Goal: Information Seeking & Learning: Learn about a topic

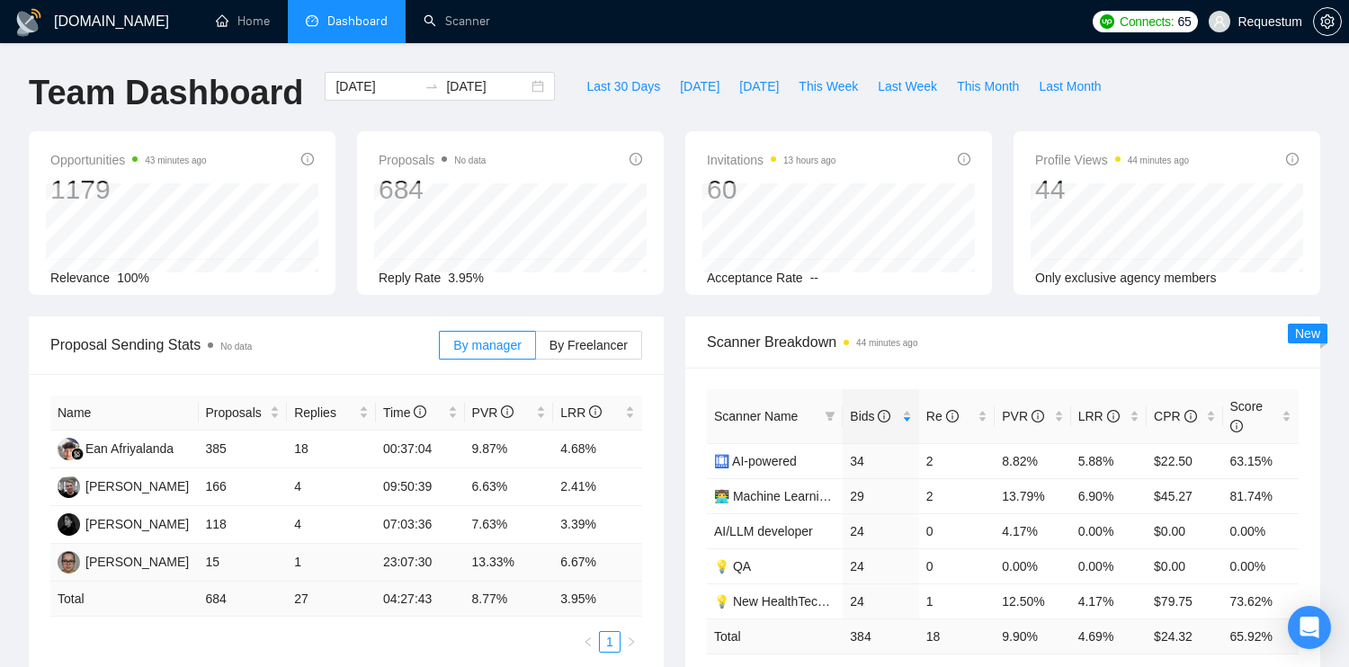
click at [504, 566] on td "13.33%" at bounding box center [509, 563] width 89 height 38
click at [214, 559] on td "15" at bounding box center [243, 563] width 89 height 38
click at [575, 343] on span "By Freelancer" at bounding box center [588, 345] width 78 height 14
click at [536, 350] on input "By Freelancer" at bounding box center [536, 350] width 0 height 0
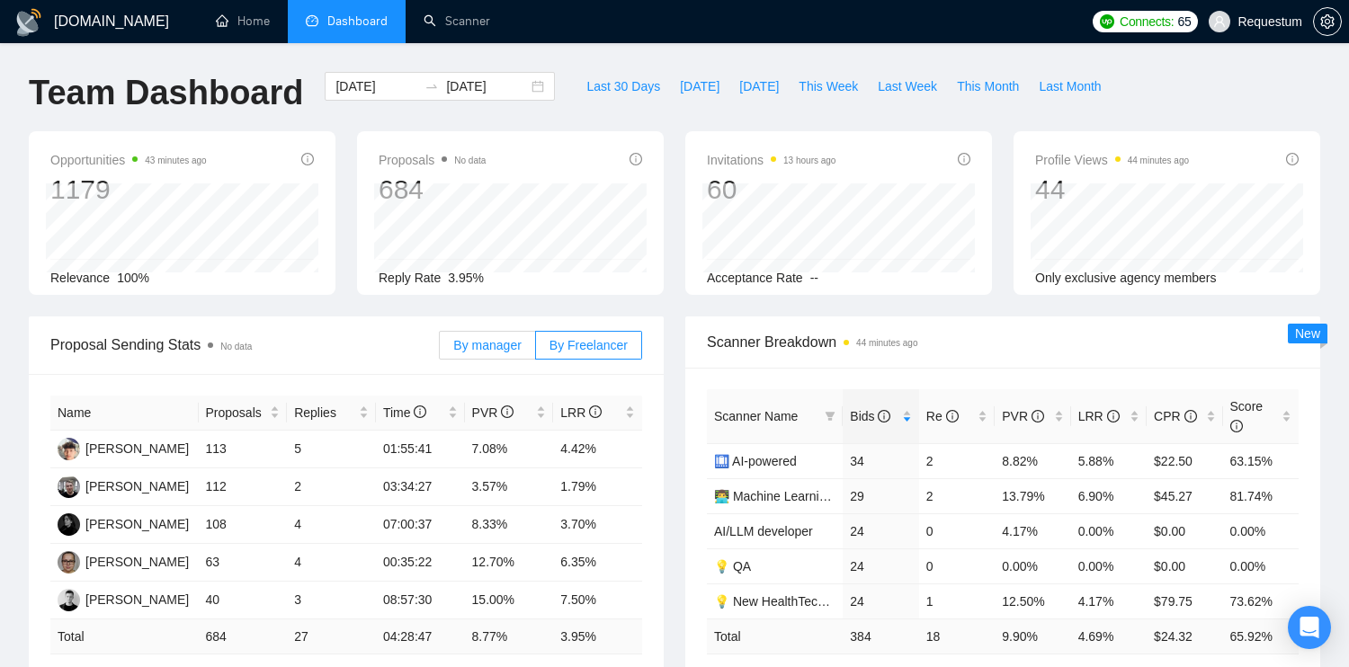
click at [502, 344] on span "By manager" at bounding box center [486, 345] width 67 height 14
click at [440, 350] on input "By manager" at bounding box center [440, 350] width 0 height 0
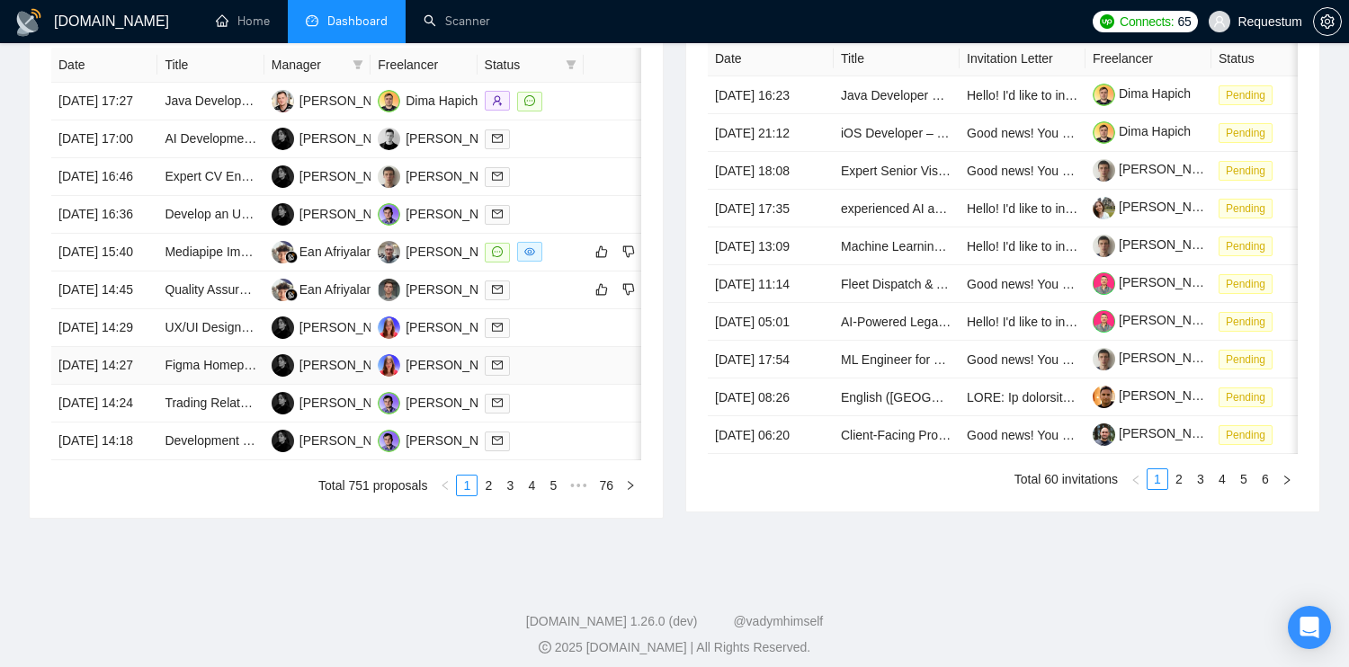
scroll to position [539, 0]
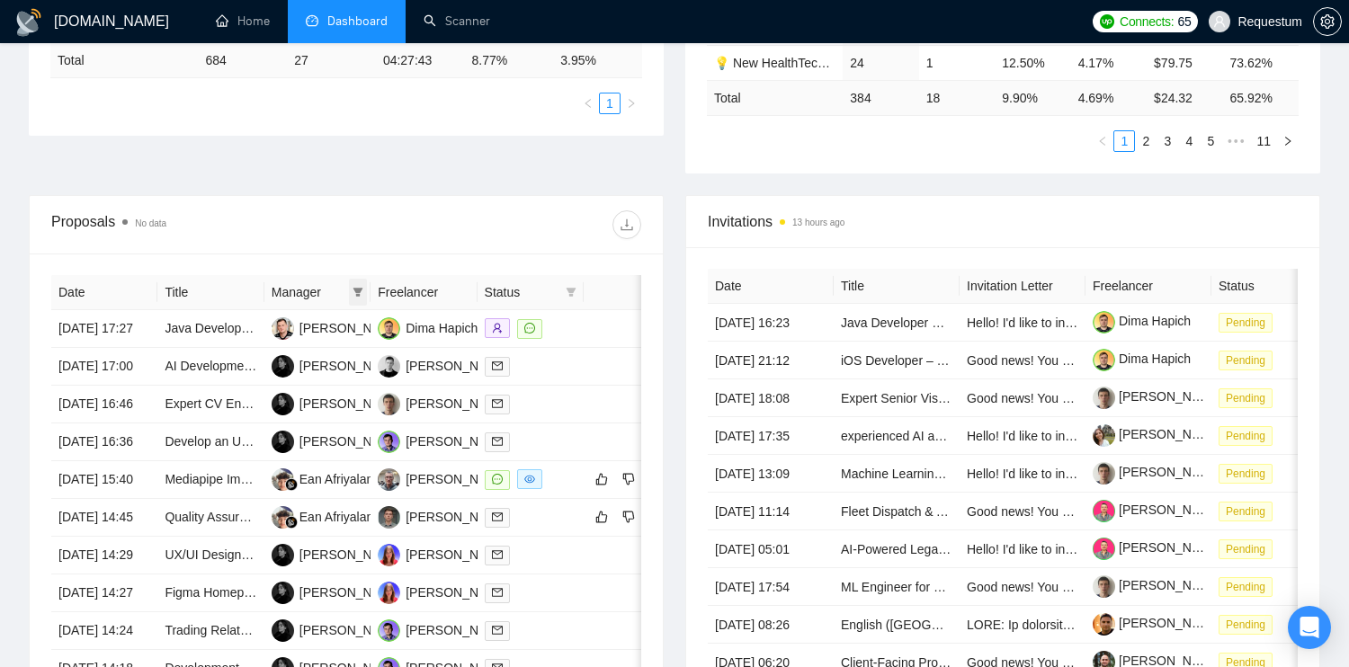
click at [353, 289] on icon "filter" at bounding box center [358, 292] width 11 height 11
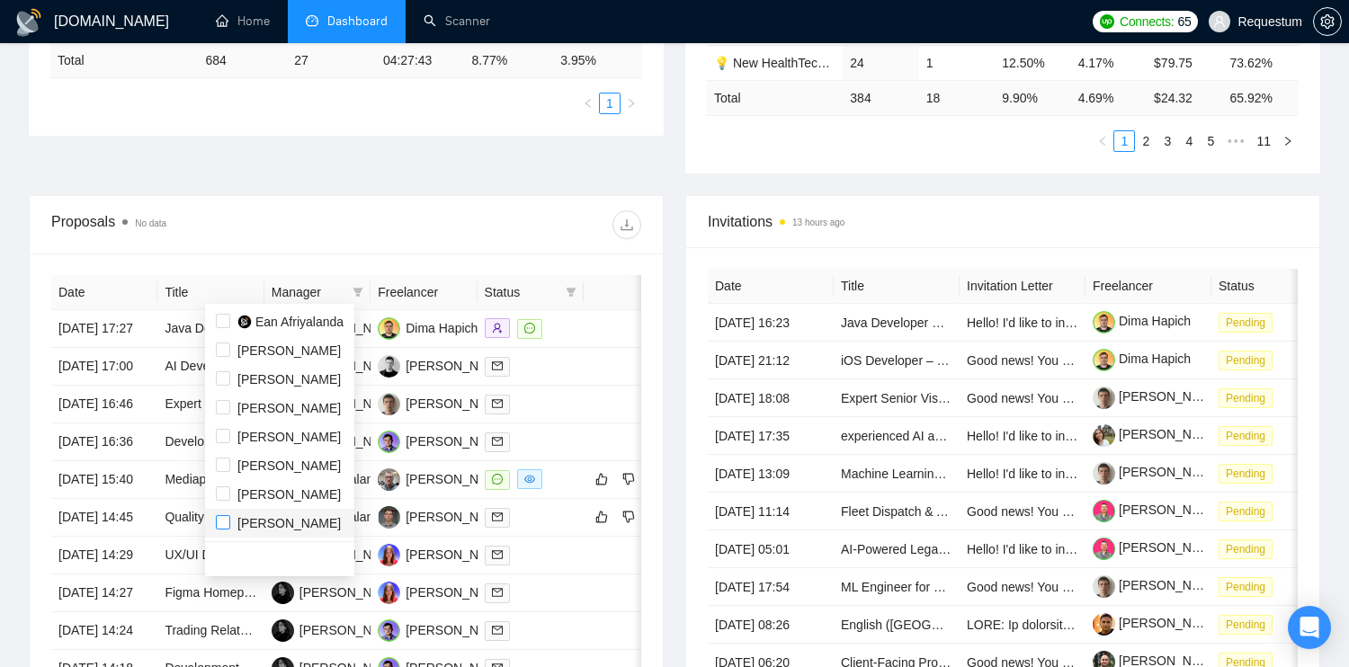
click at [227, 529] on input "checkbox" at bounding box center [223, 522] width 14 height 14
checkbox input "true"
click at [419, 201] on div "Proposals No data" at bounding box center [346, 225] width 590 height 58
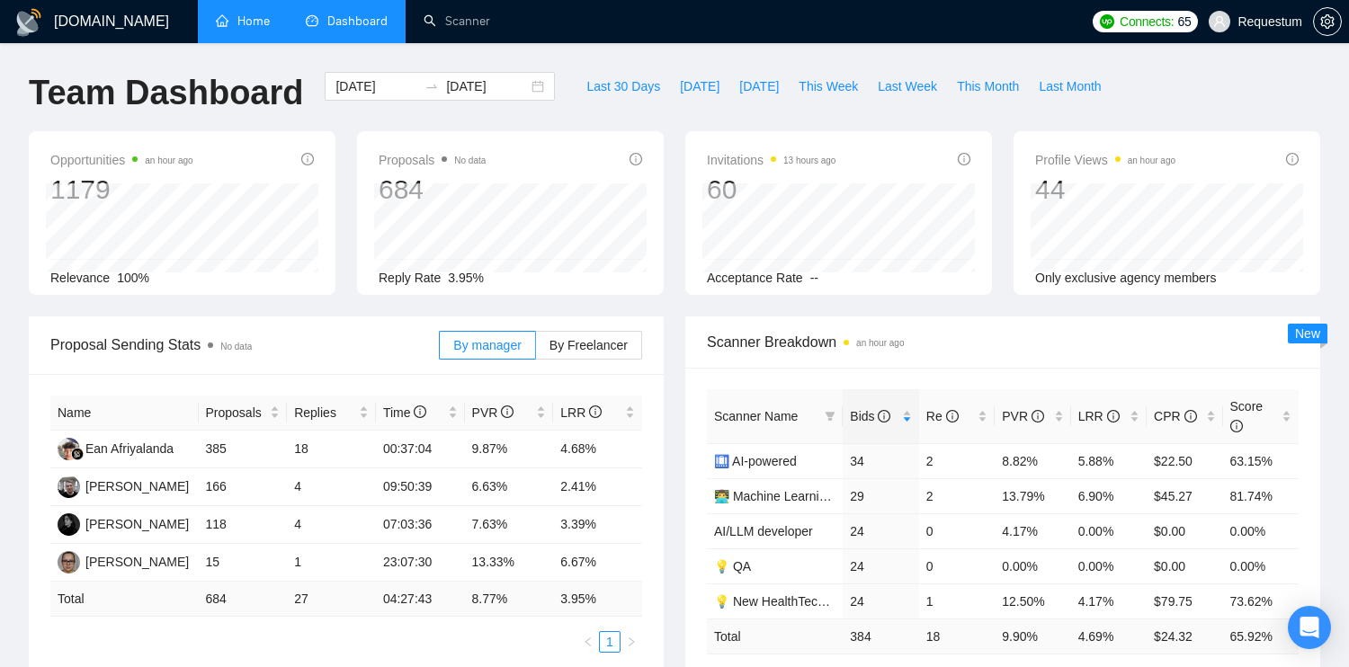
click at [254, 29] on link "Home" at bounding box center [243, 20] width 54 height 15
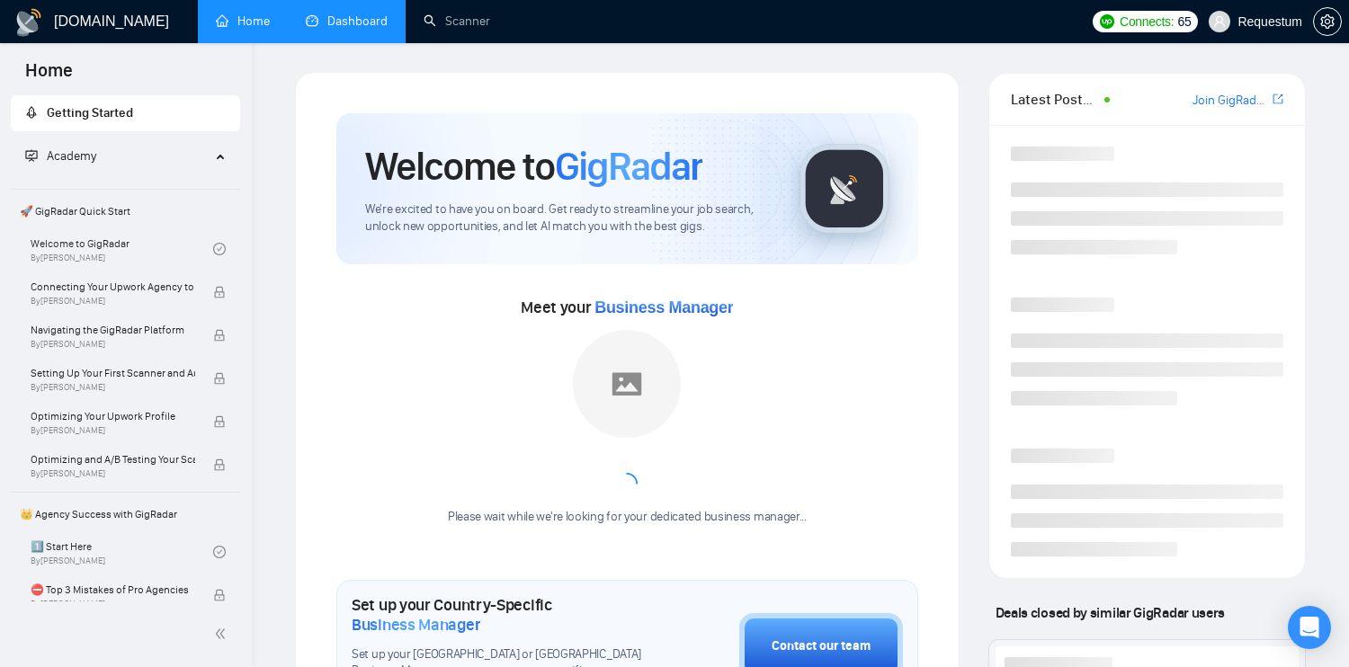
click at [355, 19] on link "Dashboard" at bounding box center [347, 20] width 82 height 15
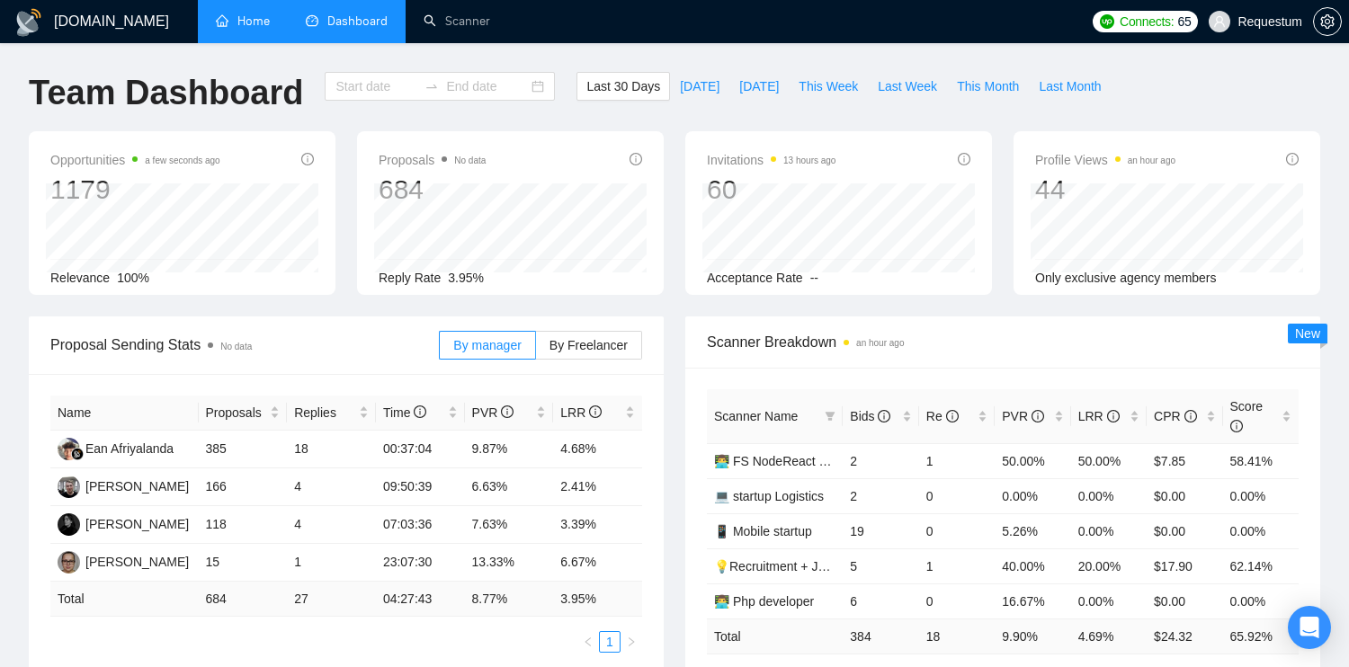
type input "[DATE]"
click at [368, 92] on input "[DATE]" at bounding box center [376, 86] width 82 height 20
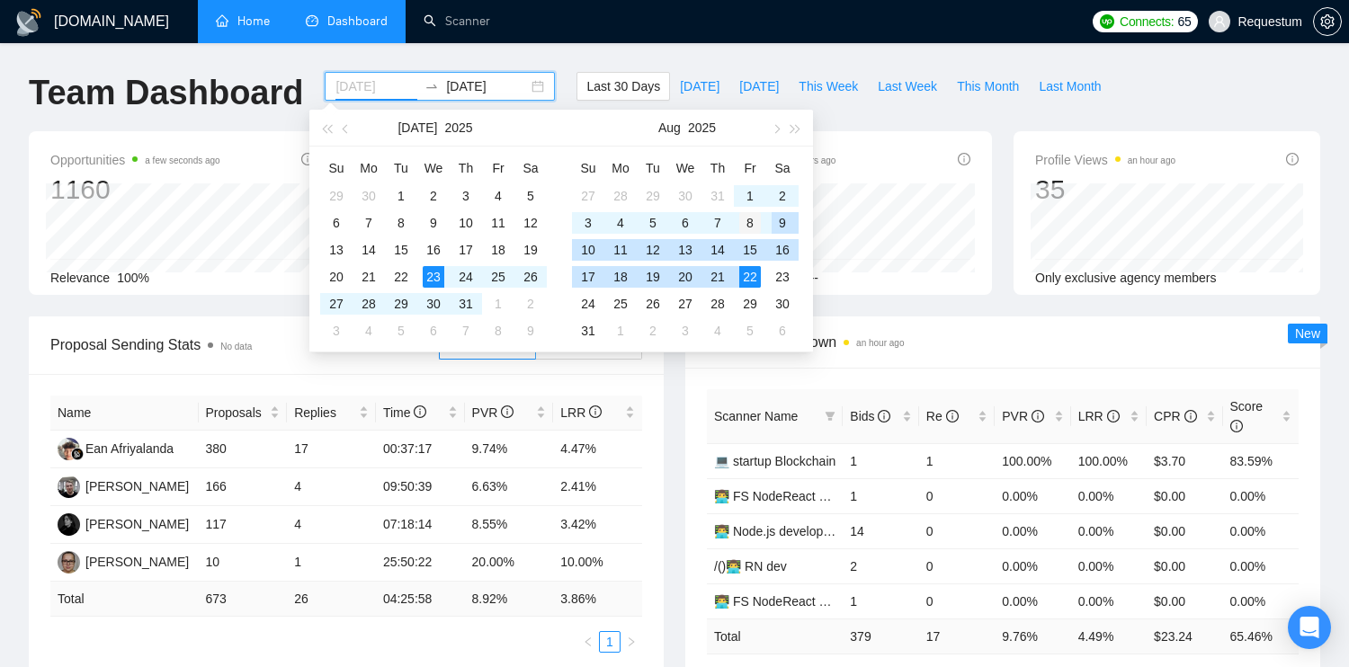
type input "[DATE]"
click at [745, 228] on div "8" at bounding box center [750, 223] width 22 height 22
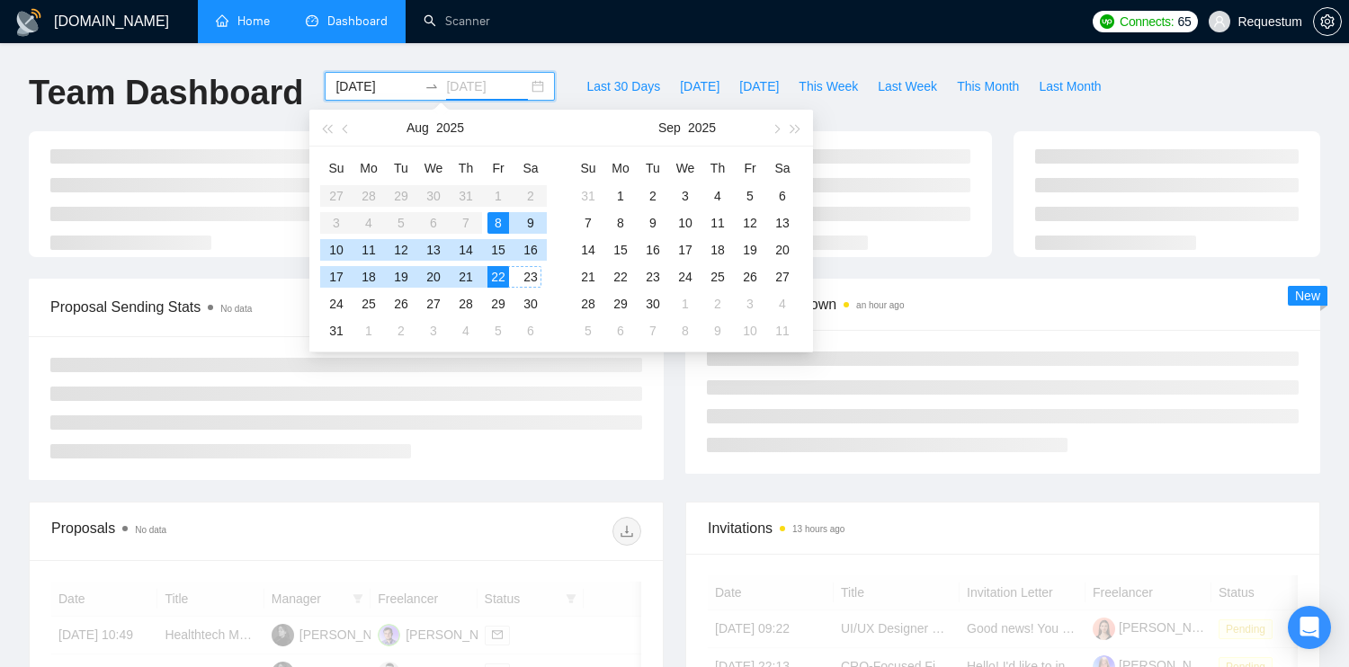
type input "[DATE]"
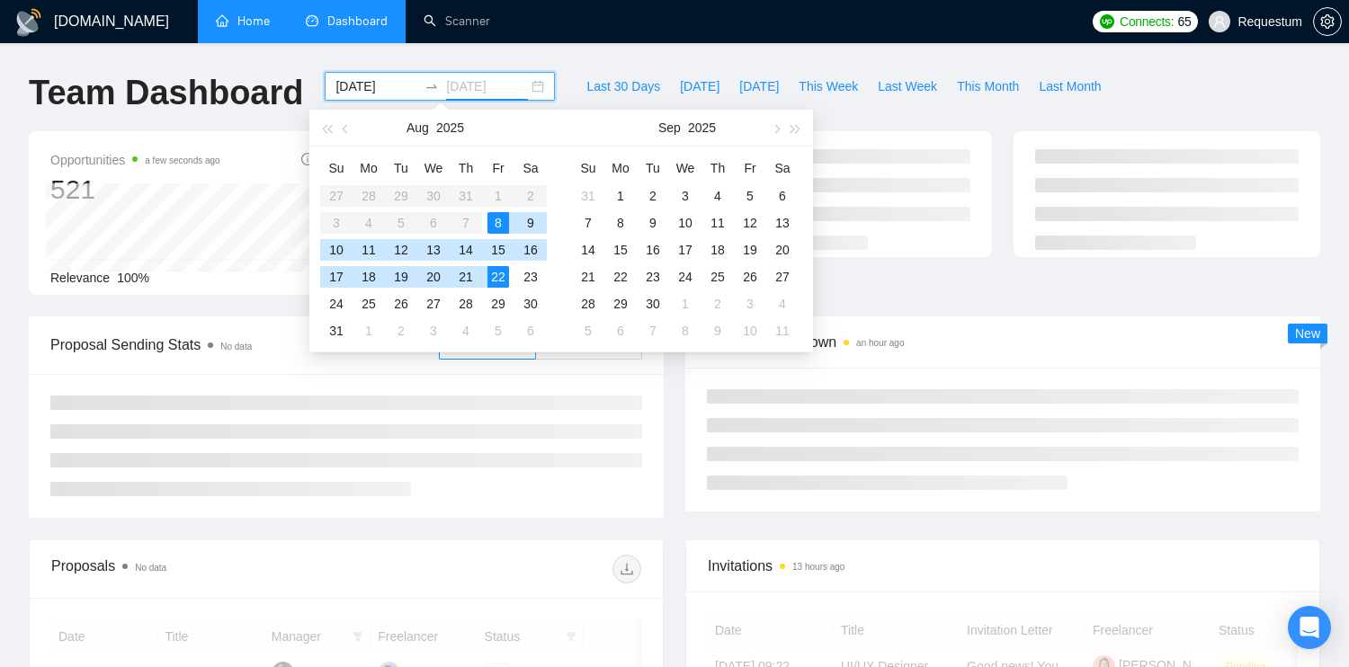
click at [492, 272] on div "22" at bounding box center [498, 277] width 22 height 22
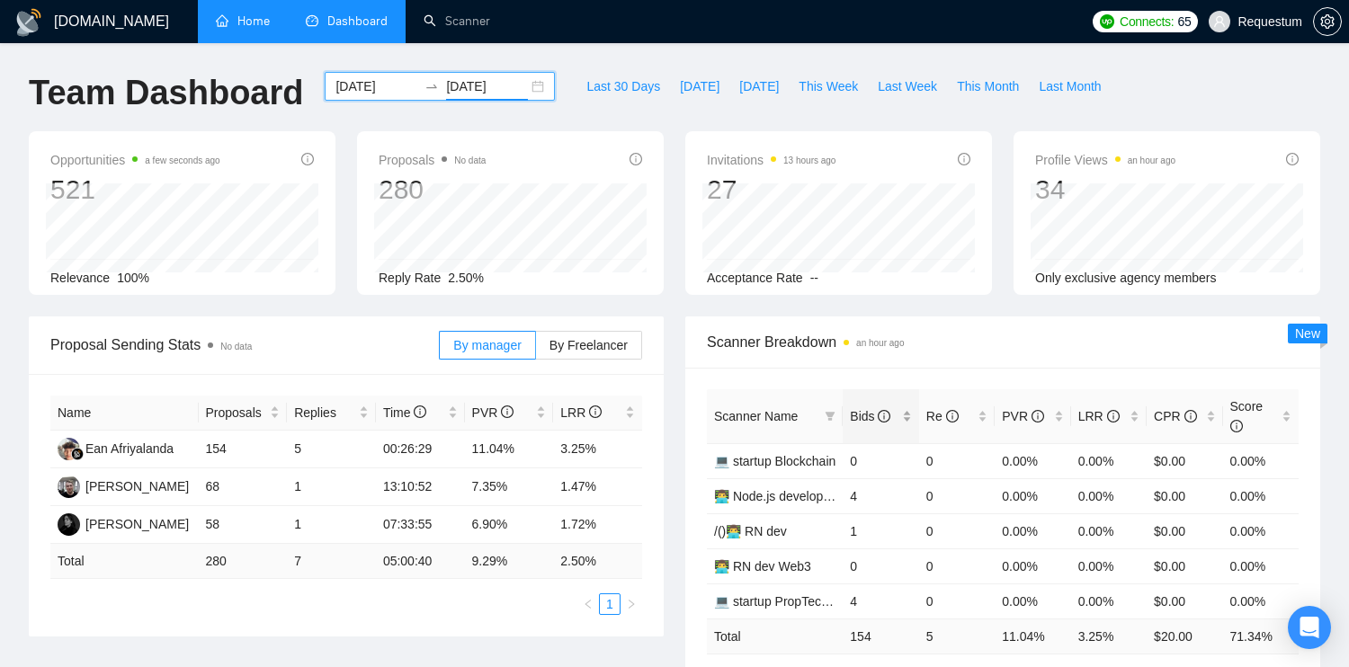
click at [911, 413] on div "Bids" at bounding box center [880, 416] width 61 height 20
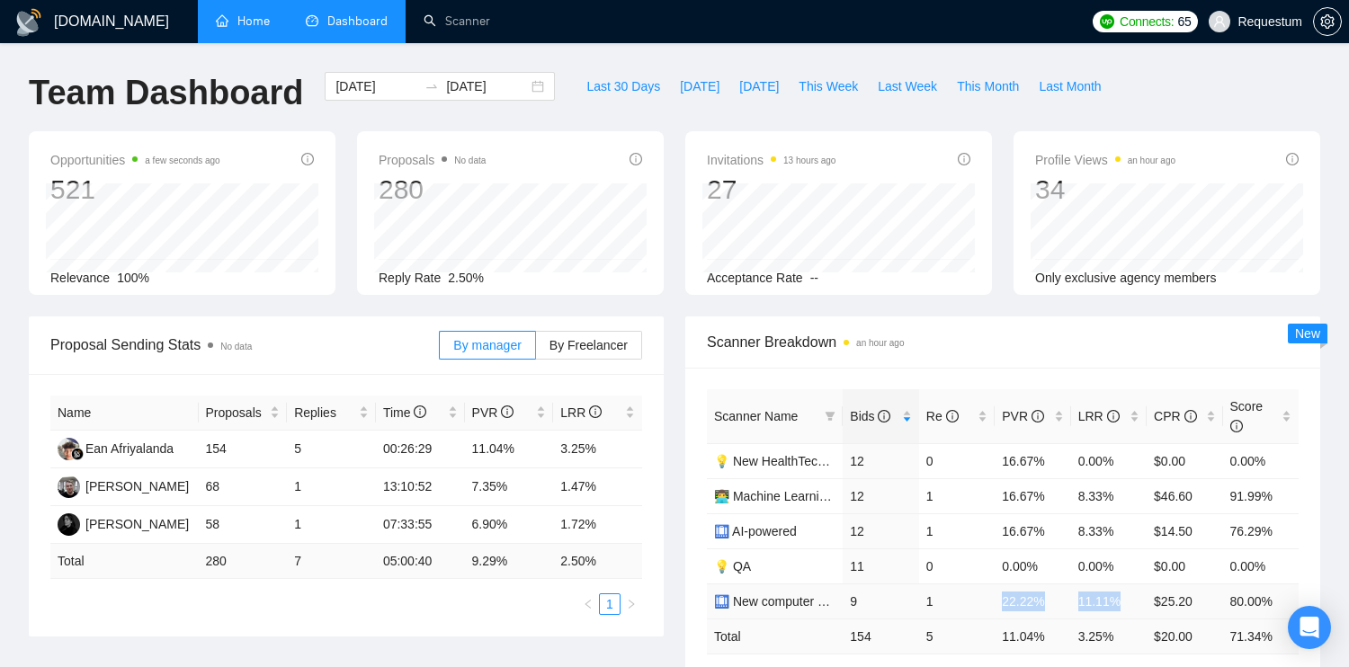
drag, startPoint x: 999, startPoint y: 601, endPoint x: 1131, endPoint y: 603, distance: 132.2
click at [1131, 603] on tr "🛄 New computer vision 9 1 22.22% 11.11% $25.20 80.00%" at bounding box center [1003, 601] width 592 height 35
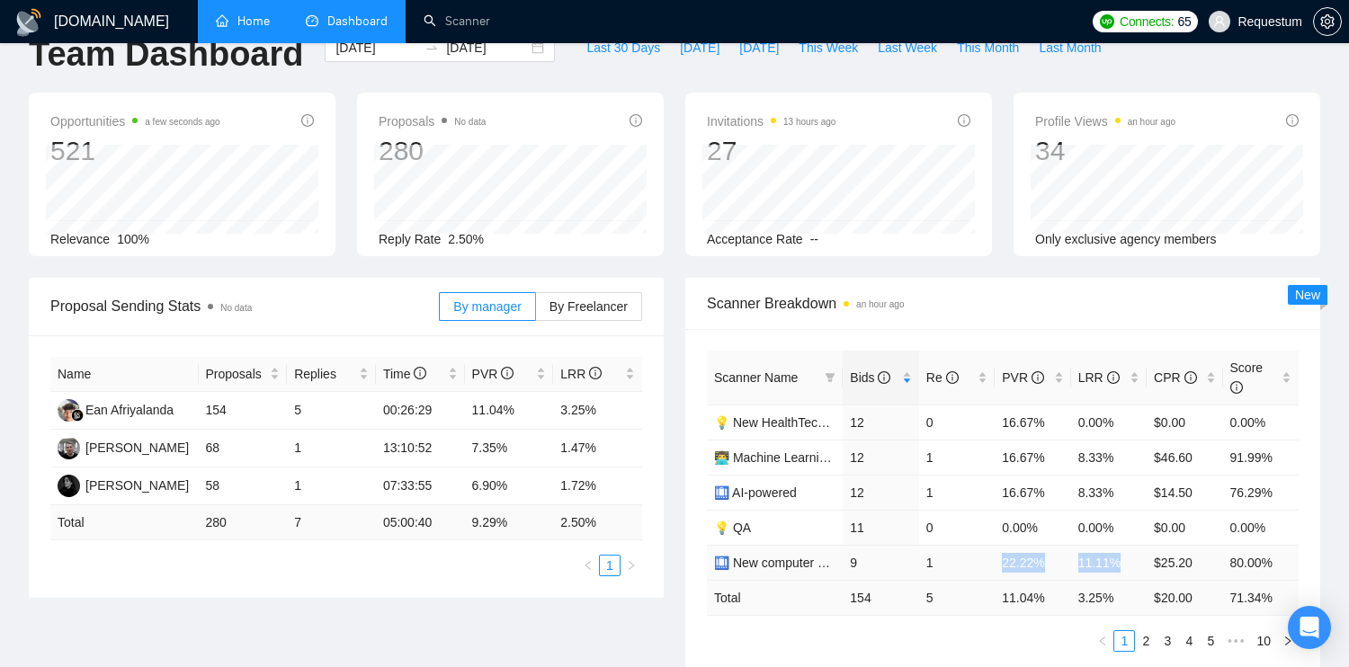
scroll to position [40, 0]
click at [1140, 630] on link "2" at bounding box center [1146, 640] width 20 height 20
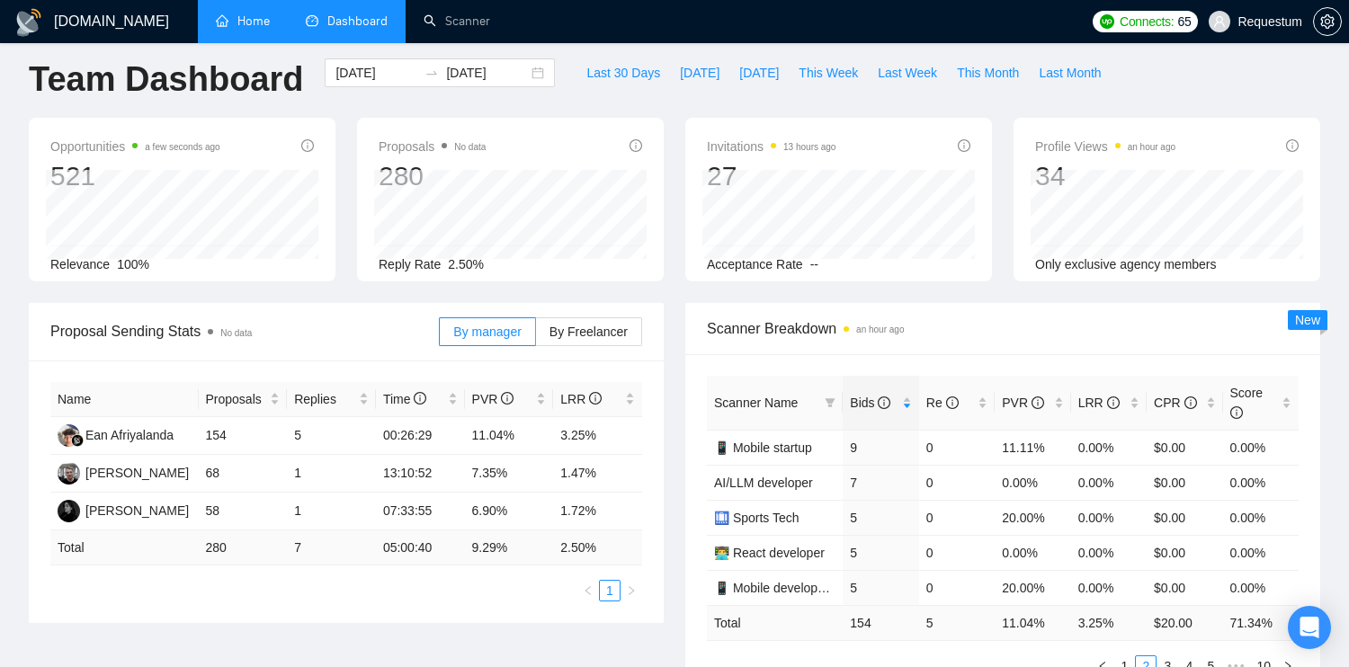
scroll to position [0, 0]
